Goal: Navigation & Orientation: Find specific page/section

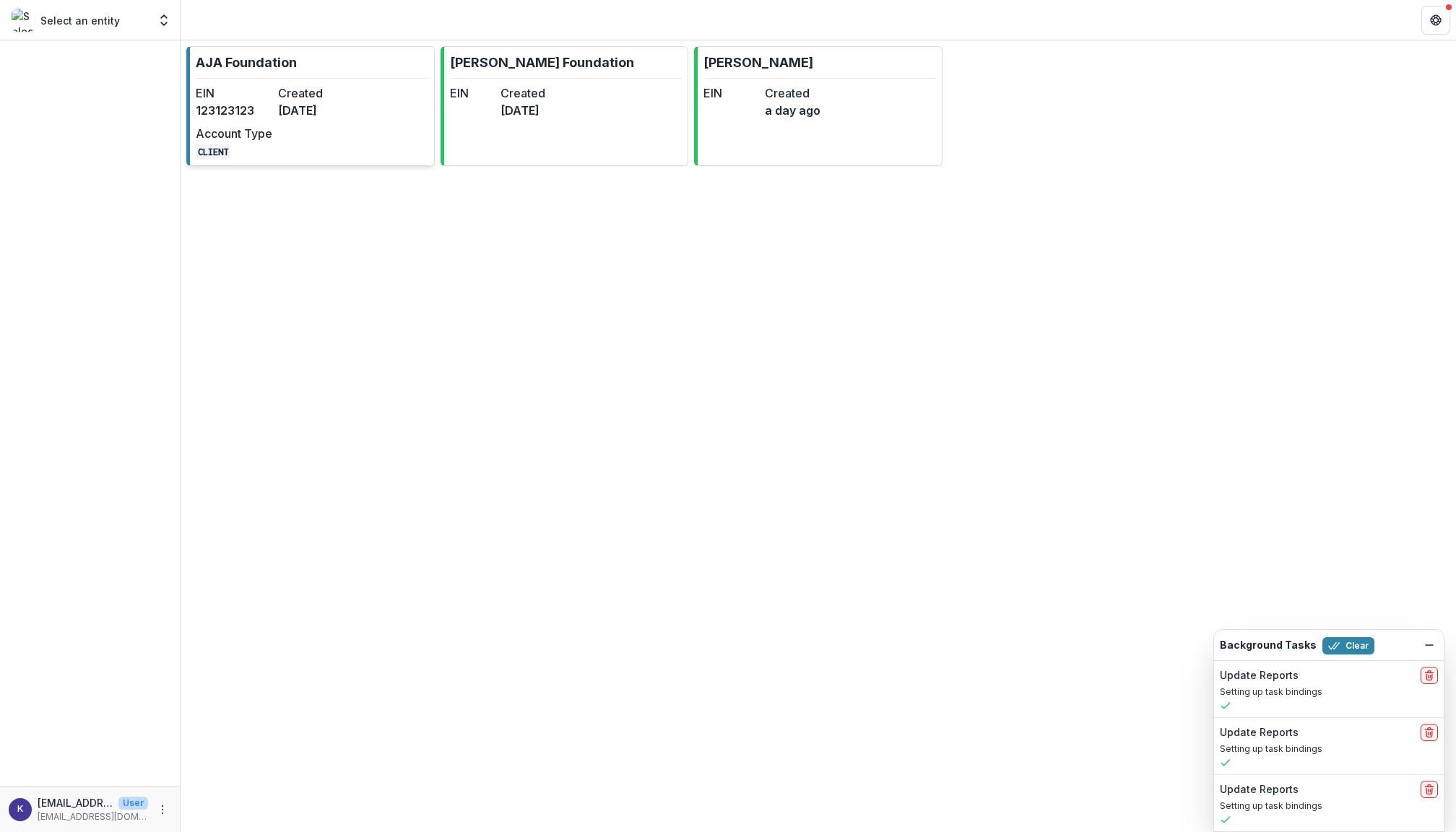
click at [278, 117] on dd "[DATE]" at bounding box center [316, 110] width 76 height 18
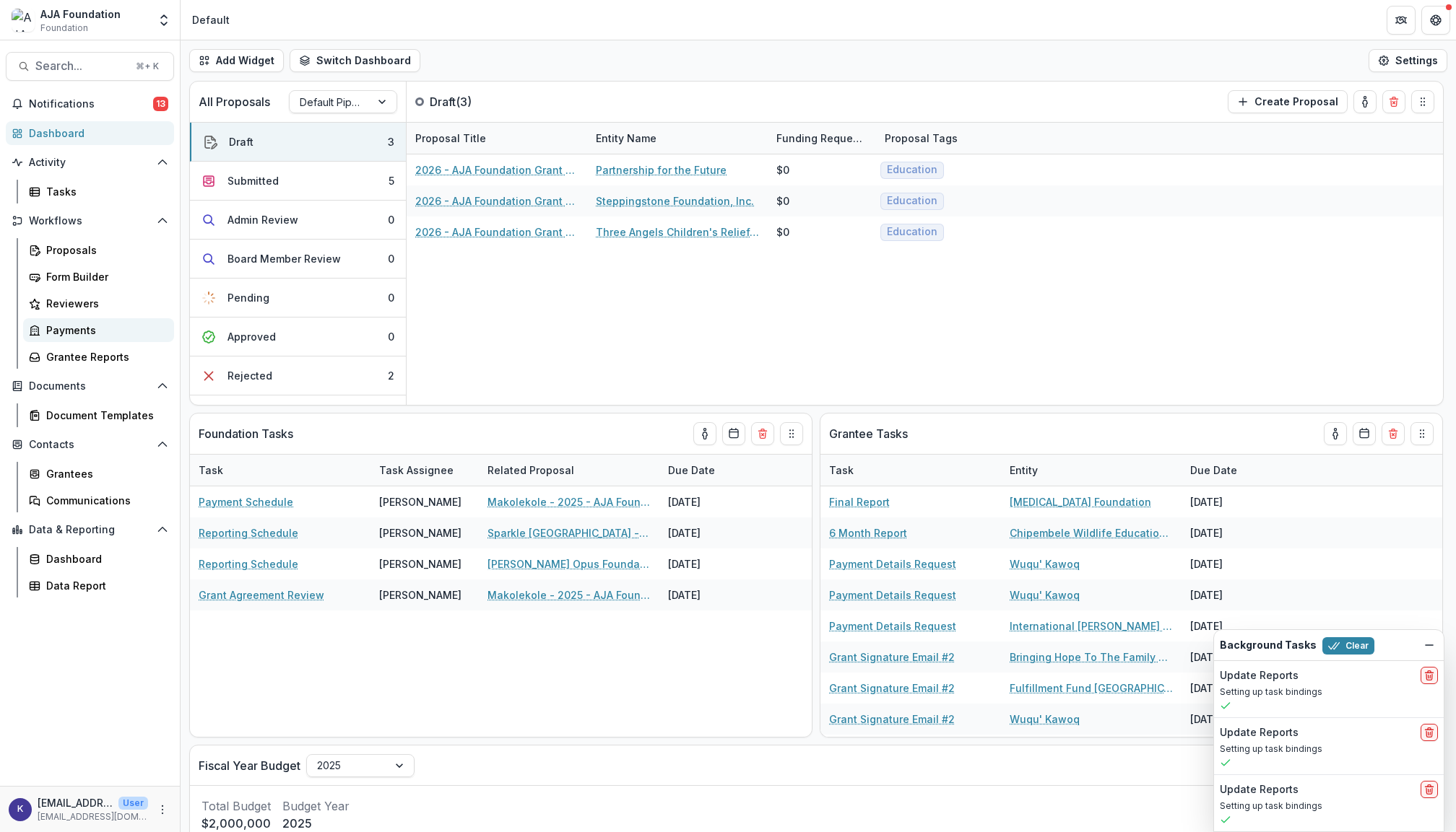
click at [78, 330] on div "Payments" at bounding box center [104, 330] width 116 height 15
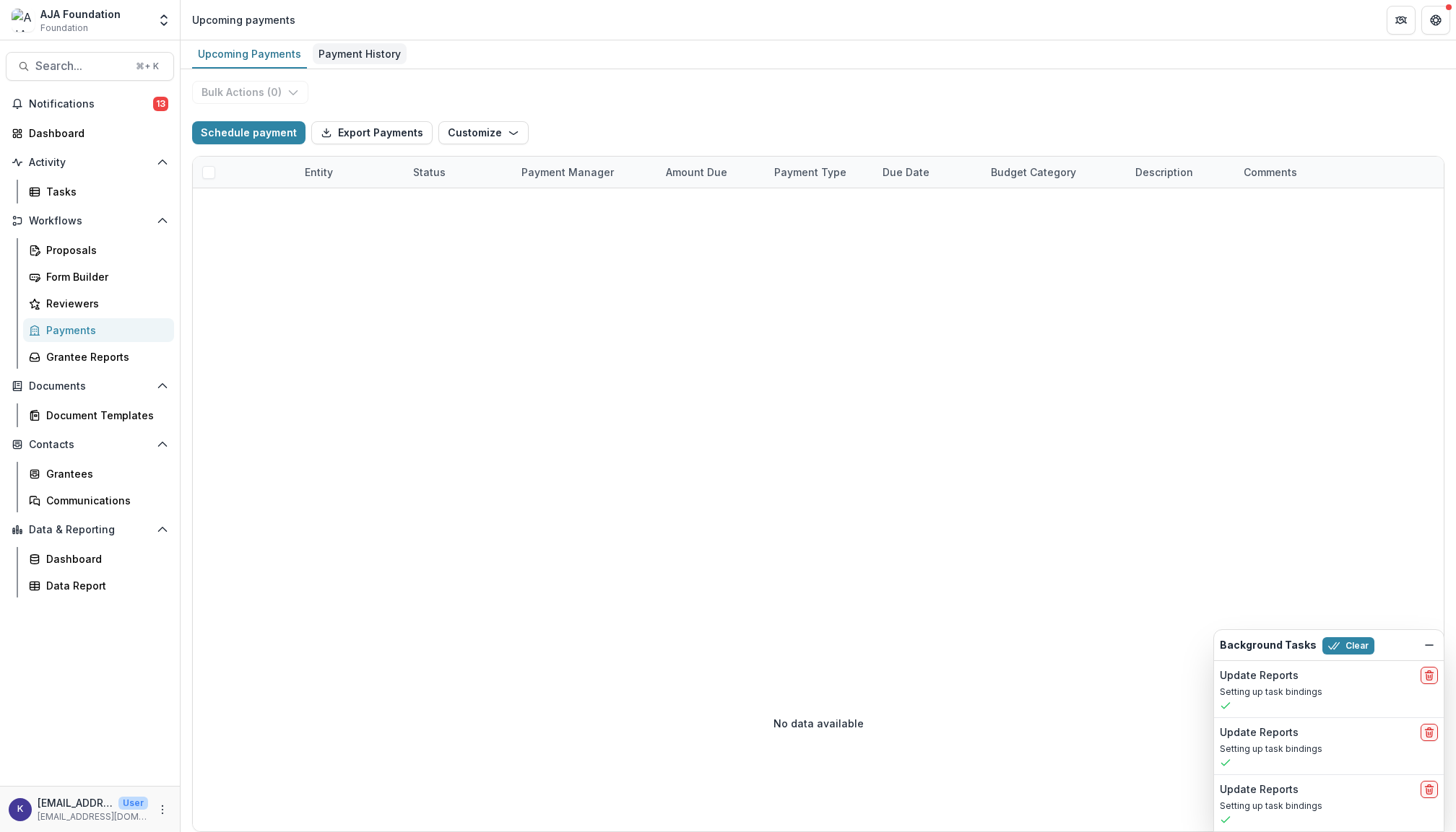
click at [362, 56] on div "Payment History" at bounding box center [359, 54] width 94 height 21
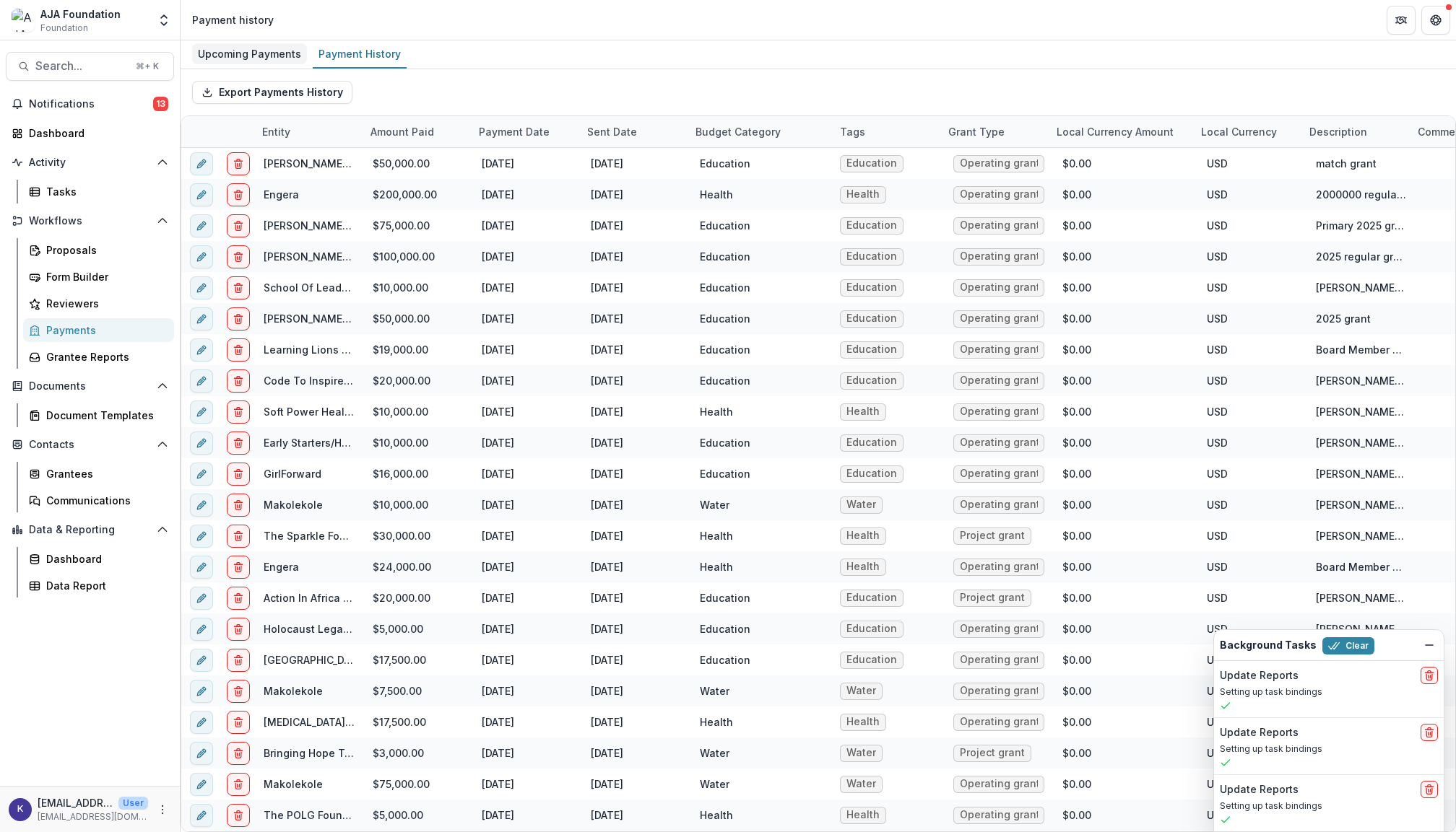
click at [271, 58] on div "Upcoming Payments" at bounding box center [250, 54] width 115 height 21
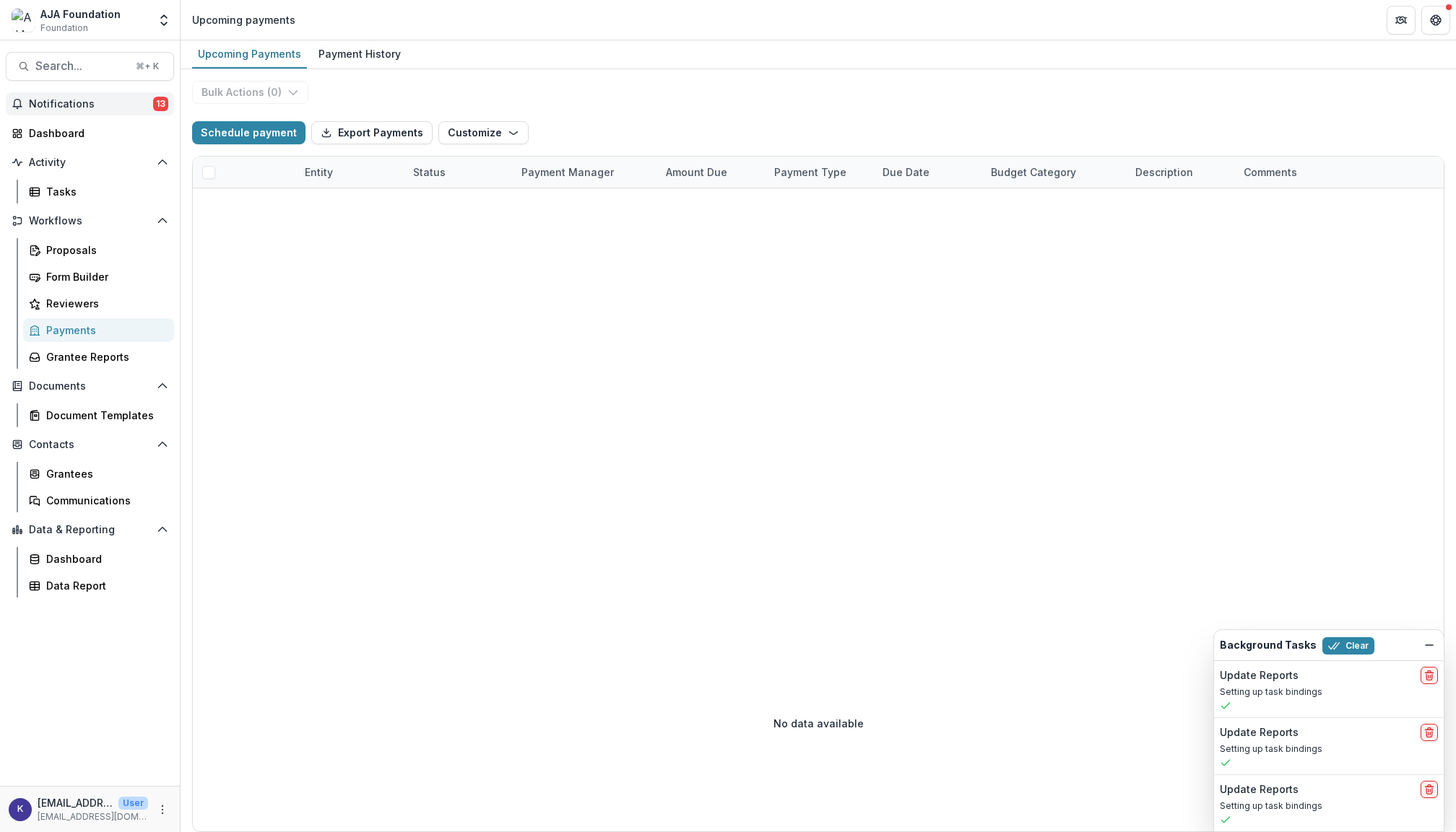
click at [95, 105] on span "Notifications" at bounding box center [91, 104] width 124 height 12
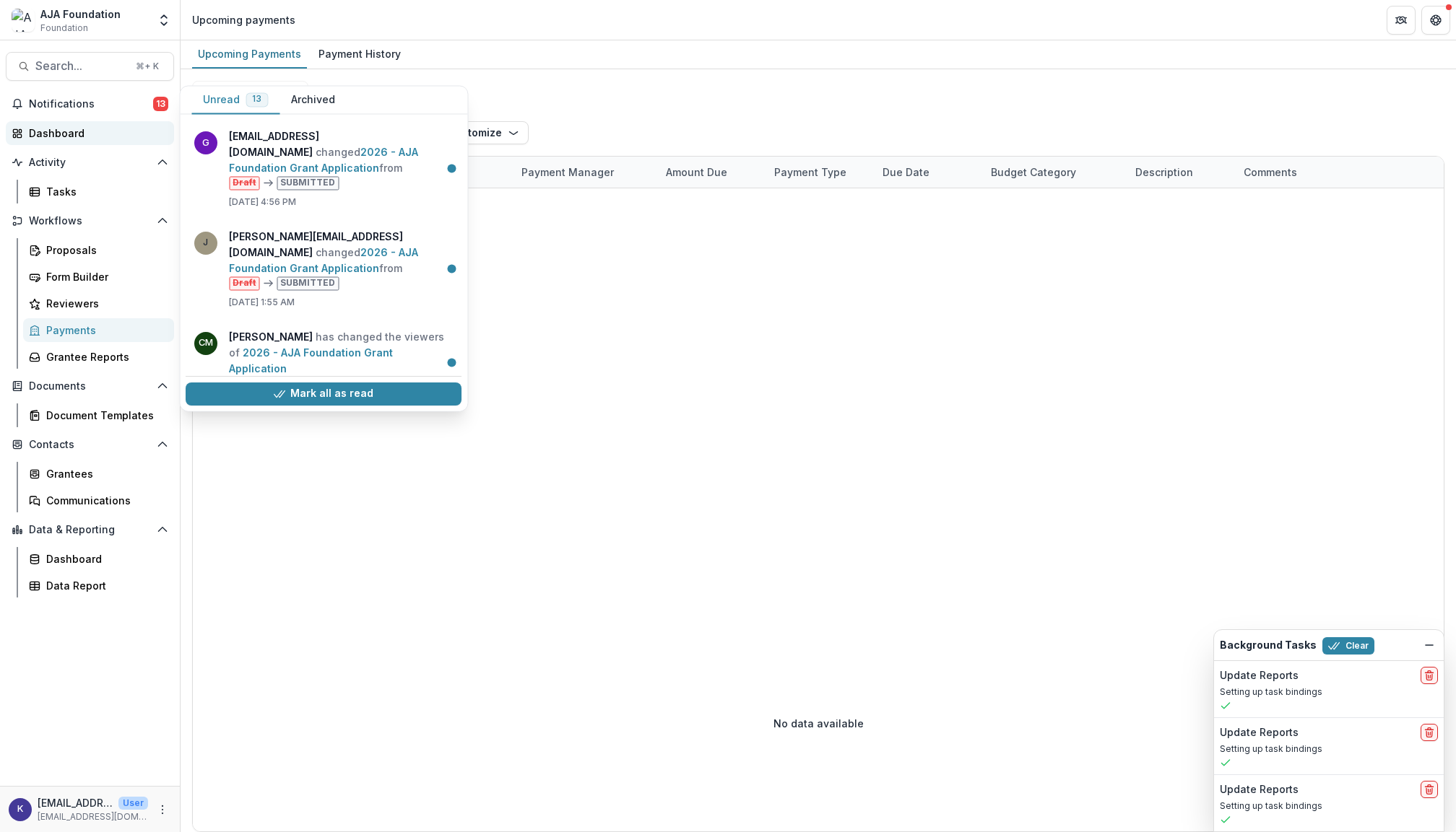
click at [87, 131] on div "Dashboard" at bounding box center [96, 133] width 134 height 15
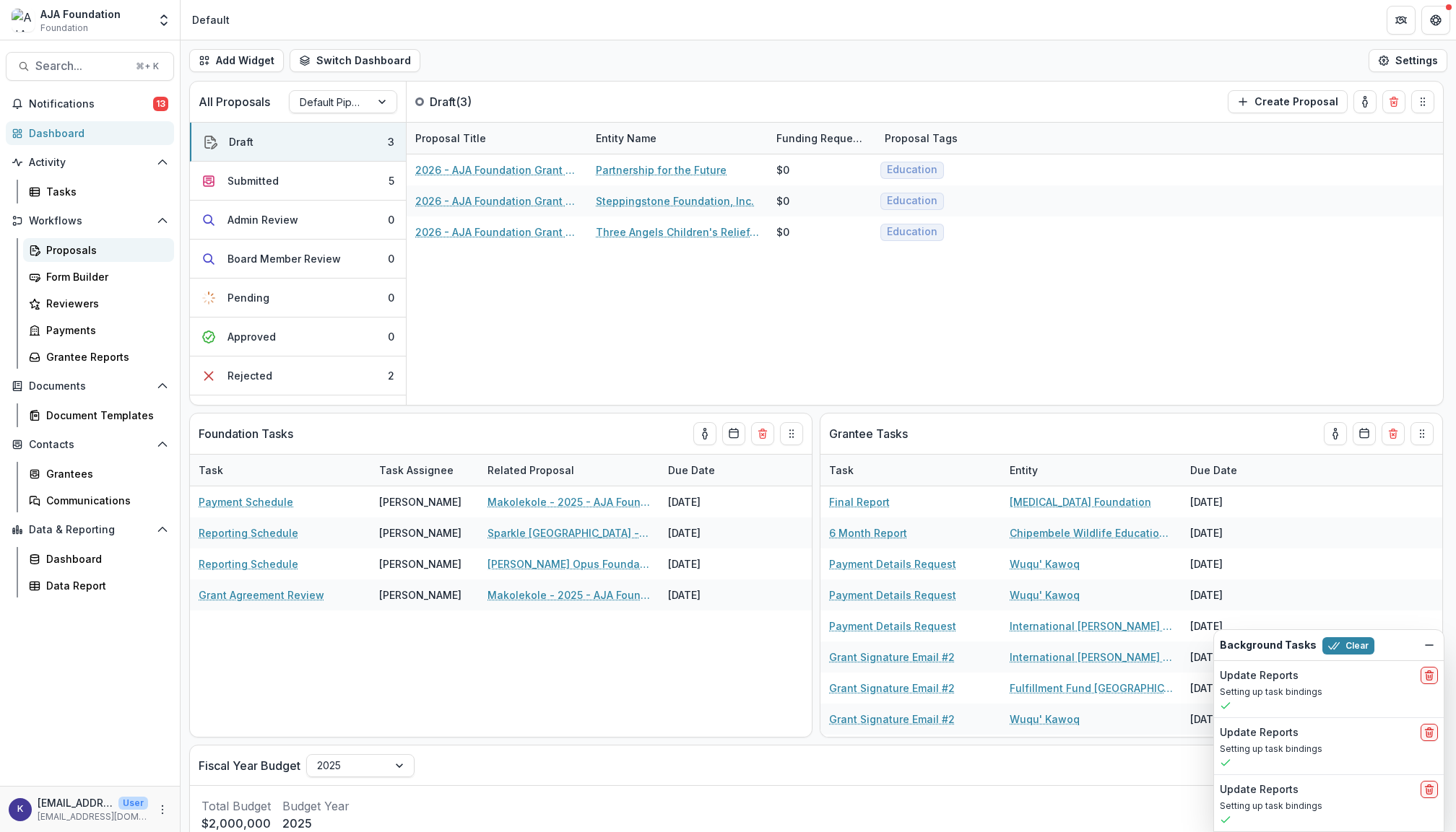
click at [88, 251] on div "Proposals" at bounding box center [104, 249] width 116 height 15
